Goal: Browse casually: Explore the website without a specific task or goal

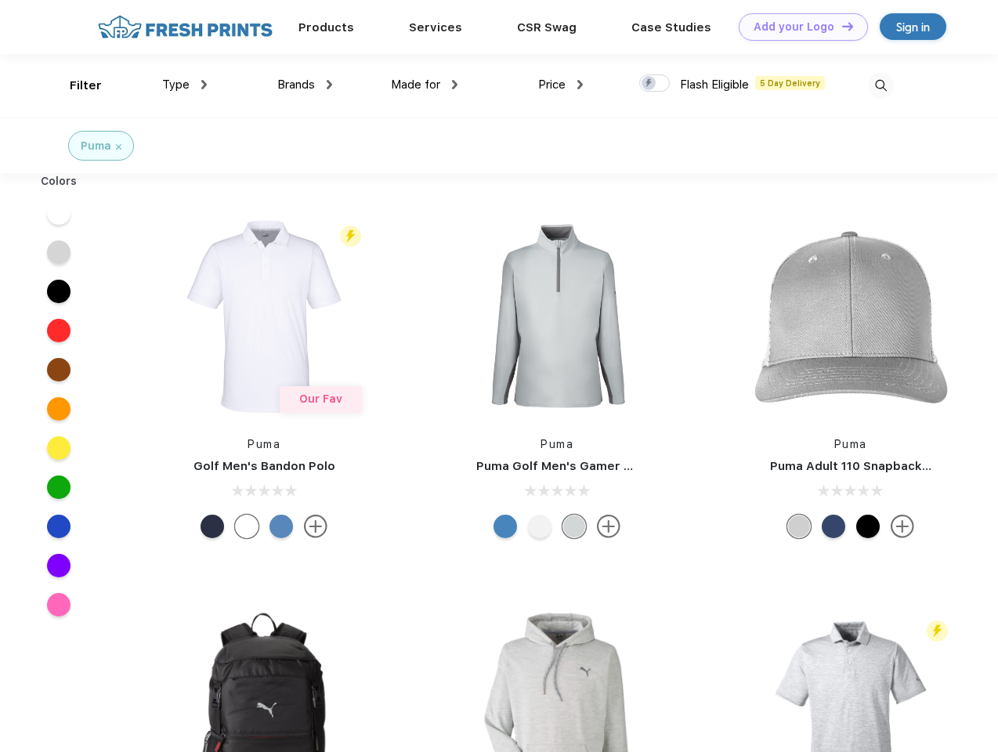
scroll to position [1, 0]
click at [798, 27] on link "Add your Logo Design Tool" at bounding box center [803, 26] width 129 height 27
click at [0, 0] on div "Design Tool" at bounding box center [0, 0] width 0 height 0
click at [841, 26] on link "Add your Logo Design Tool" at bounding box center [803, 26] width 129 height 27
click at [75, 85] on div "Filter" at bounding box center [86, 86] width 32 height 18
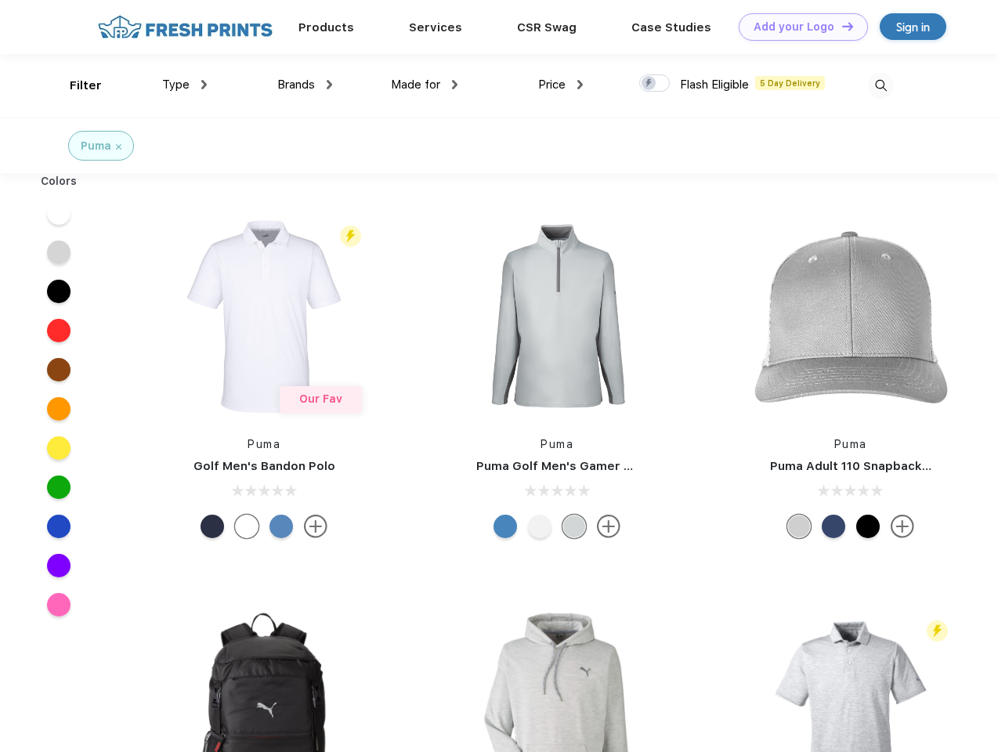
click at [185, 85] on span "Type" at bounding box center [175, 85] width 27 height 14
click at [305, 85] on span "Brands" at bounding box center [296, 85] width 38 height 14
click at [425, 85] on span "Made for" at bounding box center [415, 85] width 49 height 14
click at [561, 85] on span "Price" at bounding box center [551, 85] width 27 height 14
click at [655, 84] on div at bounding box center [654, 82] width 31 height 17
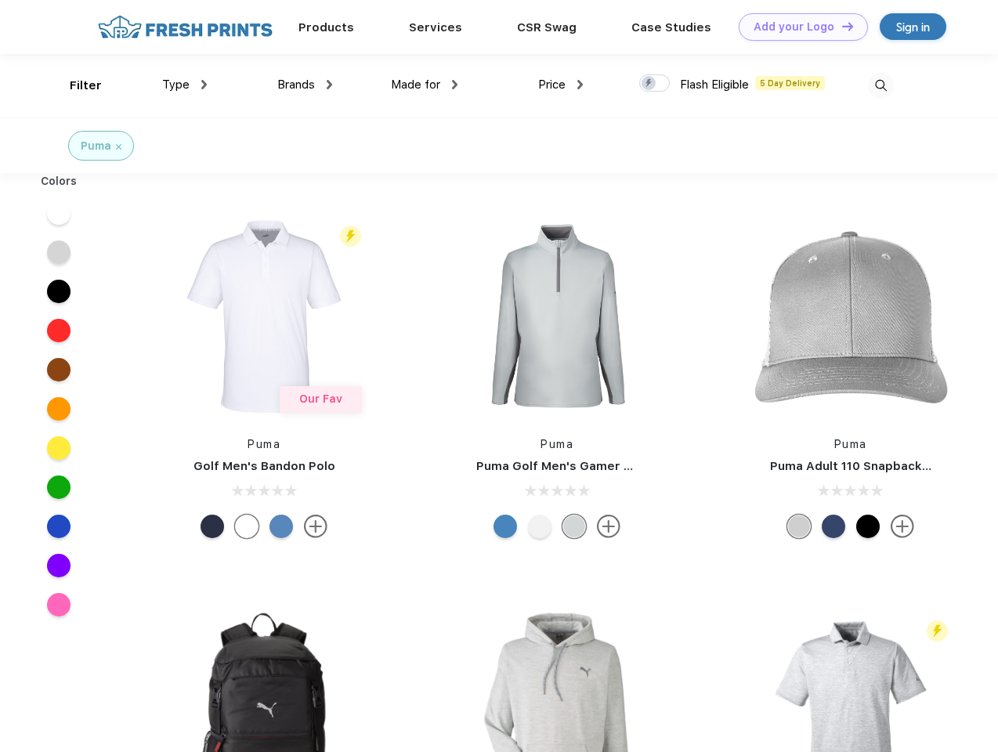
click at [649, 84] on input "checkbox" at bounding box center [644, 79] width 10 height 10
click at [881, 85] on img at bounding box center [881, 86] width 26 height 26
